Goal: Find specific page/section: Find specific page/section

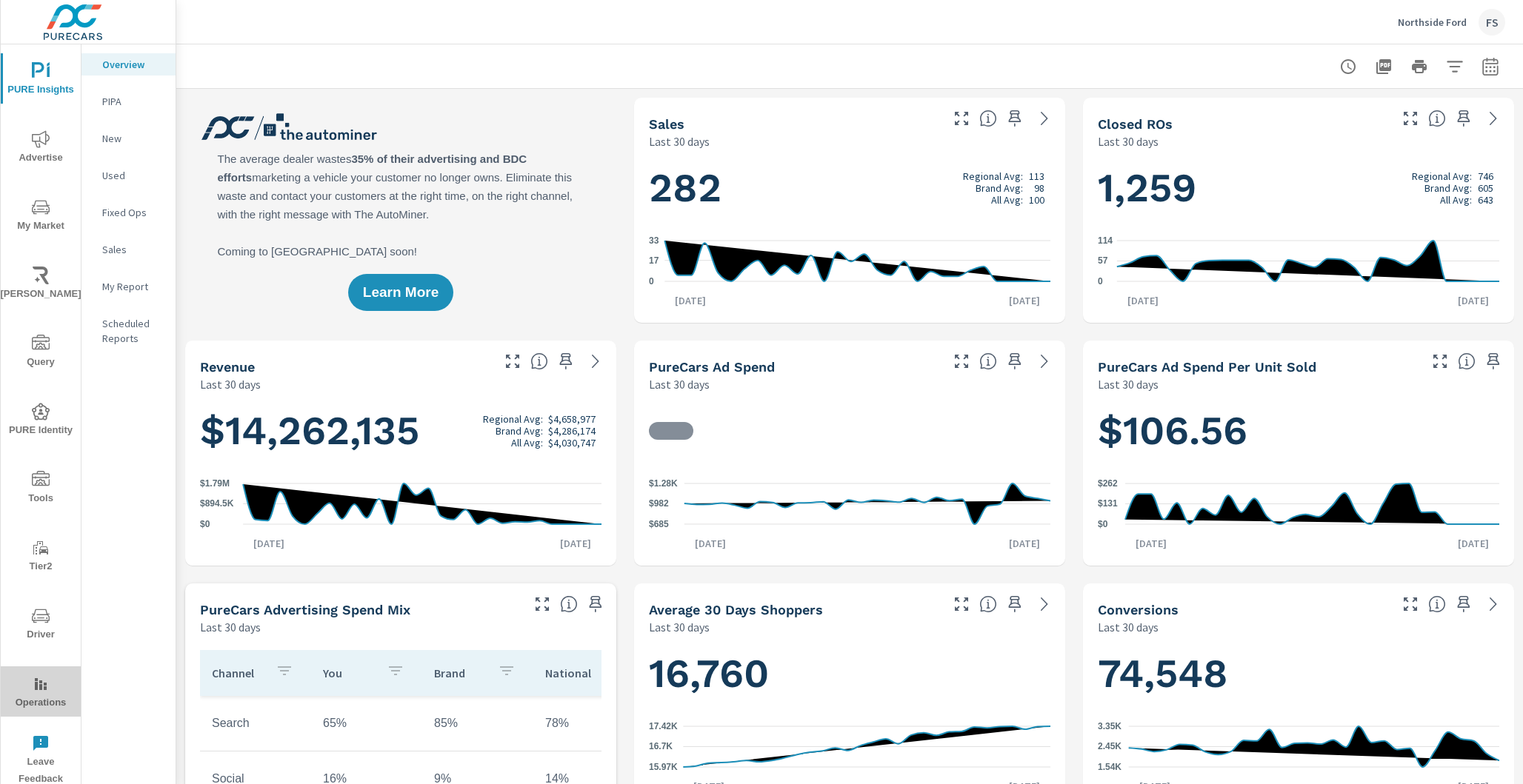
click at [45, 685] on icon "nav menu" at bounding box center [40, 684] width 18 height 18
click at [35, 693] on icon "nav menu" at bounding box center [40, 684] width 18 height 18
